Goal: Find specific page/section: Find specific page/section

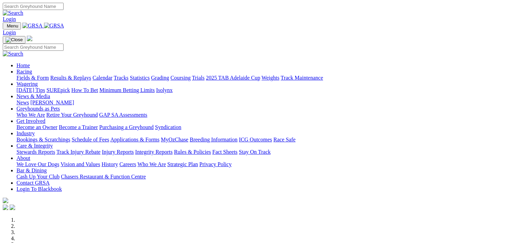
scroll to position [284, 0]
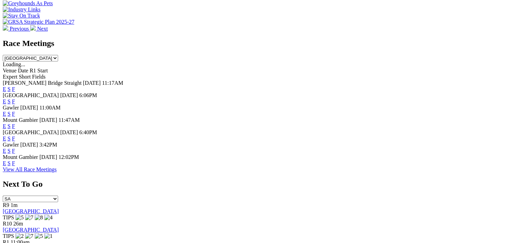
click at [15, 99] on link "F" at bounding box center [13, 102] width 3 height 6
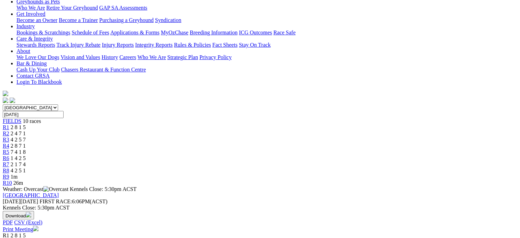
scroll to position [0, 29]
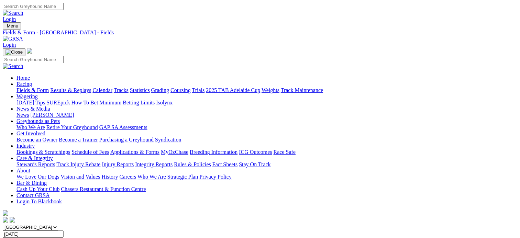
click at [191, 87] on link "Coursing" at bounding box center [180, 90] width 20 height 6
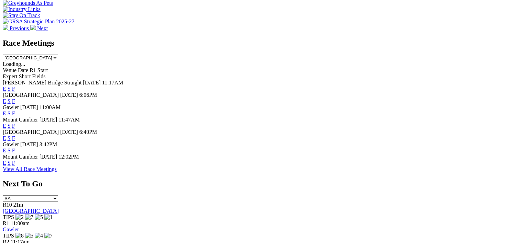
scroll to position [286, 0]
